Goal: Check status: Check status

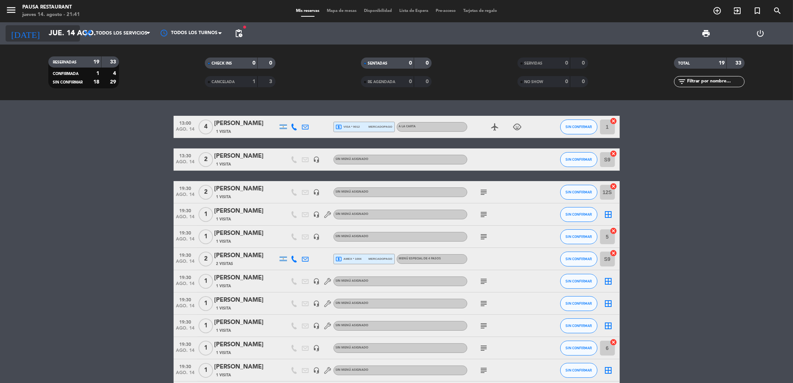
click at [54, 37] on input "jue. 14 ago." at bounding box center [92, 33] width 94 height 16
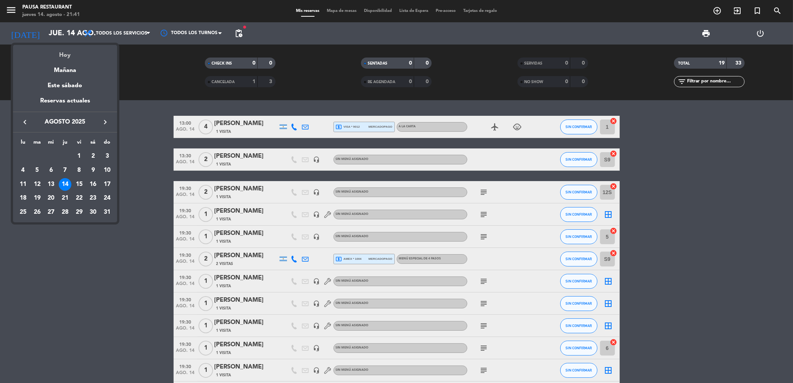
click at [61, 52] on div "Hoy" at bounding box center [65, 52] width 104 height 15
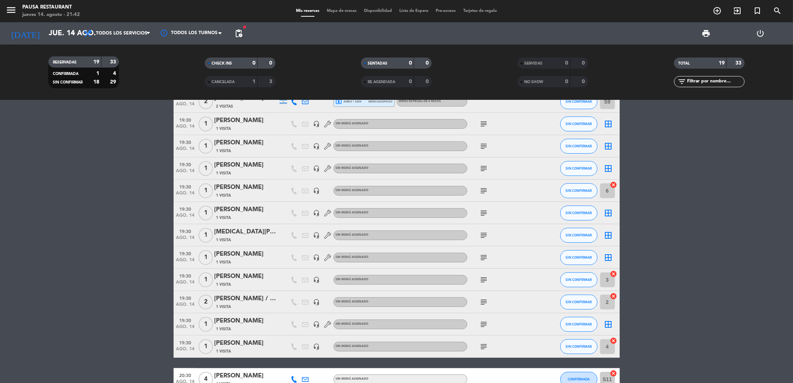
scroll to position [224, 0]
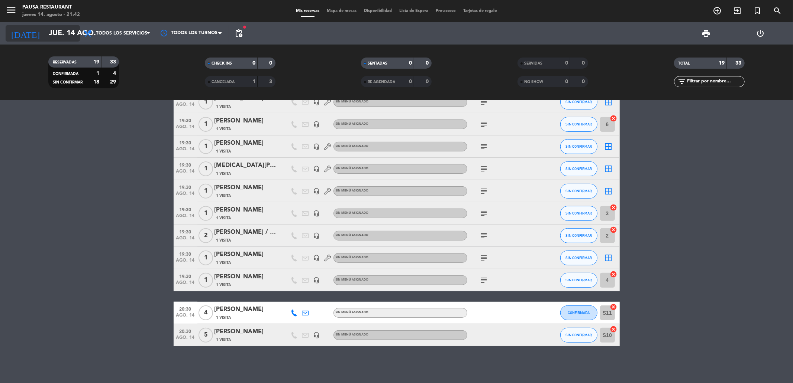
click at [71, 33] on icon "arrow_drop_down" at bounding box center [73, 33] width 9 height 9
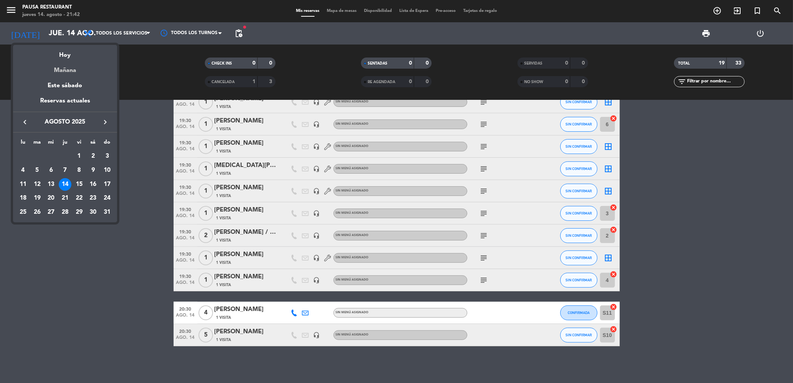
click at [76, 69] on div "Mañana" at bounding box center [65, 67] width 104 height 15
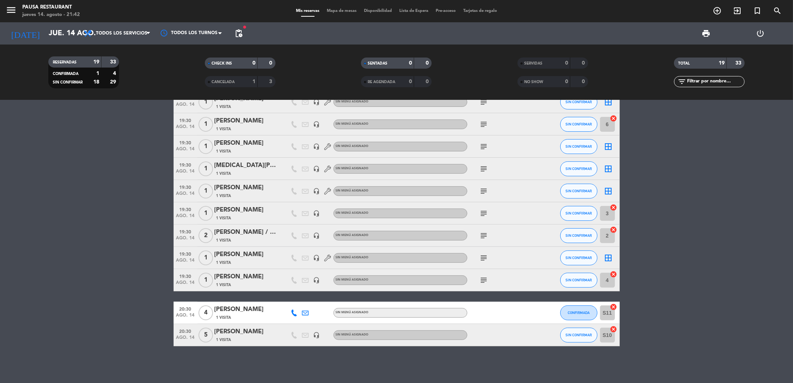
type input "vie. 15 ago."
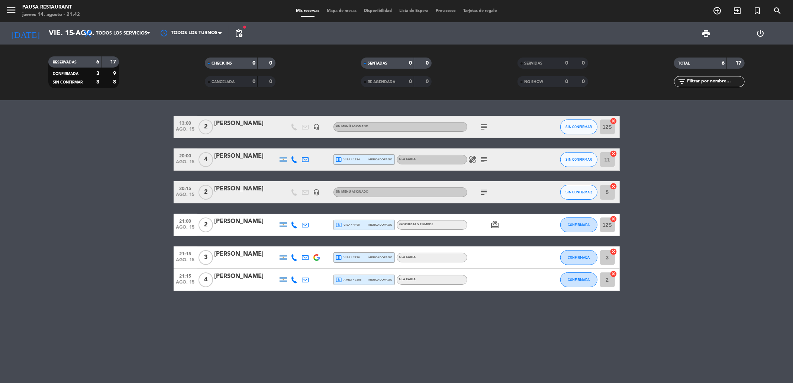
click at [479, 190] on icon "subject" at bounding box center [483, 192] width 9 height 9
click at [482, 162] on icon "subject" at bounding box center [483, 159] width 9 height 9
click at [482, 130] on icon "subject" at bounding box center [483, 127] width 9 height 9
click at [476, 316] on div "13:00 [DATE] 2 [PERSON_NAME] headset_mic Sin menú asignado subject EXP PP SIN C…" at bounding box center [396, 241] width 793 height 283
click at [483, 130] on icon "subject" at bounding box center [483, 127] width 9 height 9
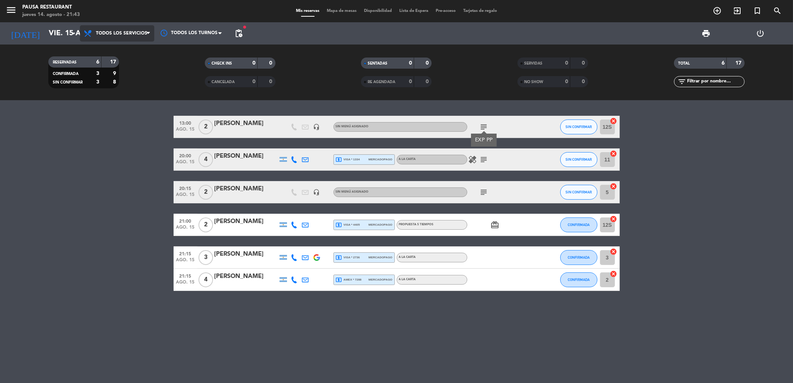
click at [114, 35] on span "Todos los servicios" at bounding box center [121, 33] width 51 height 5
click at [69, 35] on icon "arrow_drop_down" at bounding box center [73, 33] width 9 height 9
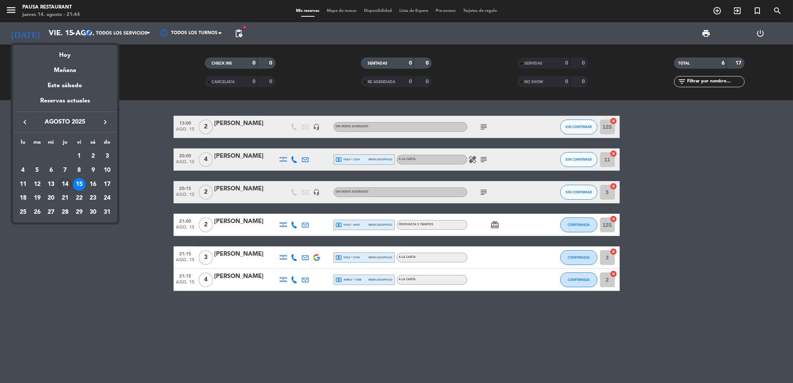
click at [65, 184] on div "14" at bounding box center [65, 184] width 13 height 13
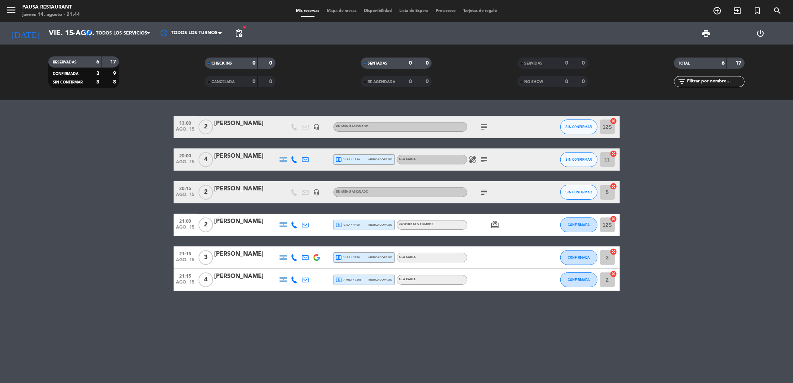
type input "jue. 14 ago."
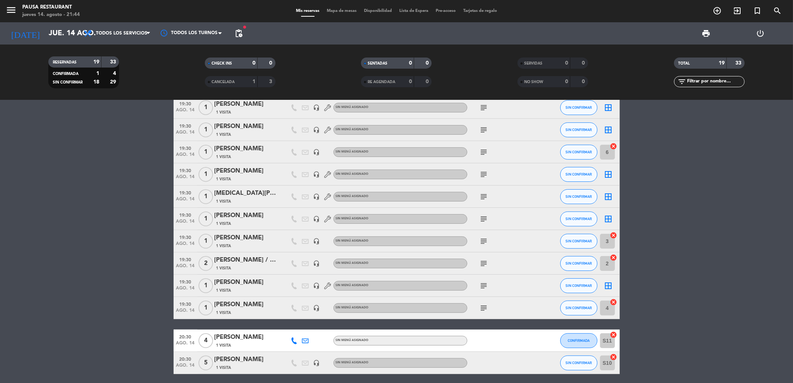
scroll to position [224, 0]
